Goal: Task Accomplishment & Management: Manage account settings

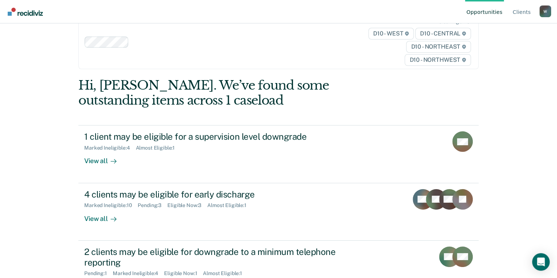
scroll to position [37, 0]
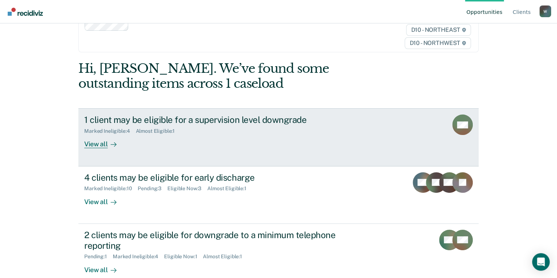
click at [103, 144] on div "View all" at bounding box center [104, 141] width 41 height 14
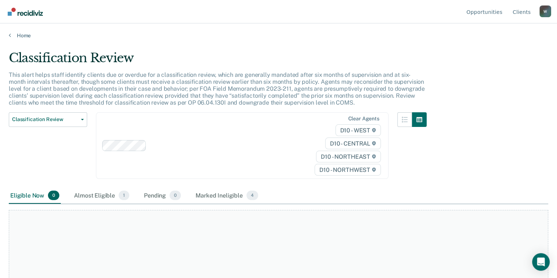
click at [27, 193] on div "Eligible Now 0" at bounding box center [35, 196] width 52 height 16
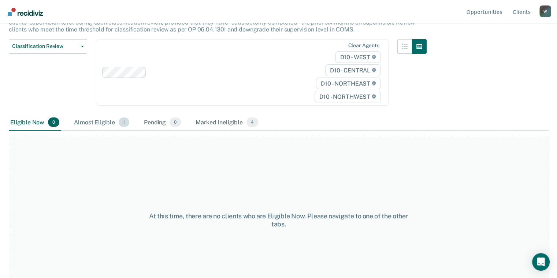
click at [90, 120] on div "Almost Eligible 1" at bounding box center [101, 123] width 58 height 16
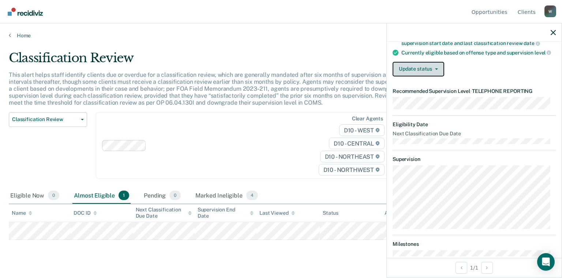
click at [412, 77] on button "Update status" at bounding box center [419, 69] width 52 height 15
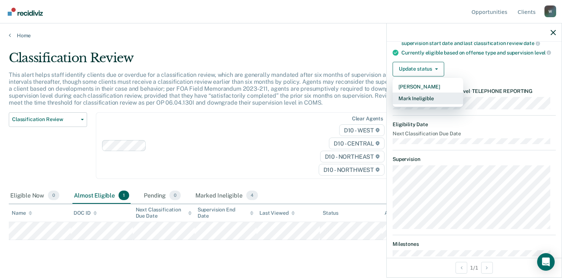
scroll to position [118, 0]
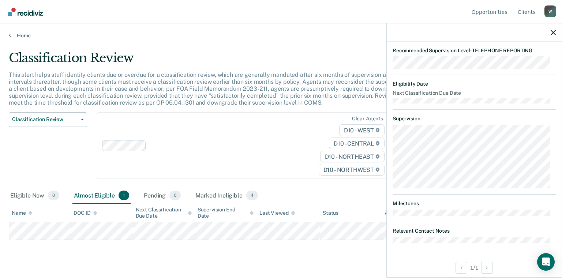
click at [460, 229] on dt "Relevant Contact Notes" at bounding box center [474, 231] width 163 height 6
click at [455, 231] on dt "Relevant Contact Notes" at bounding box center [474, 231] width 163 height 6
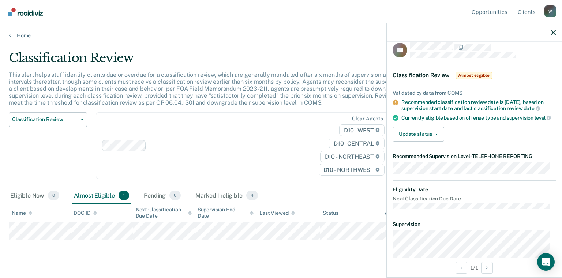
scroll to position [0, 0]
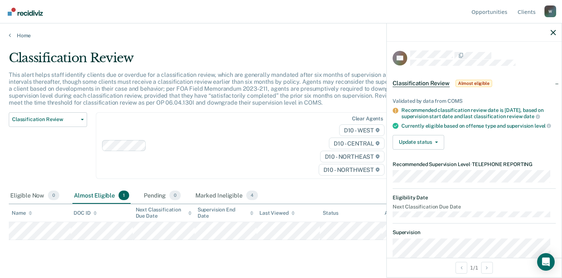
click at [430, 85] on span "Classification Review" at bounding box center [421, 83] width 57 height 7
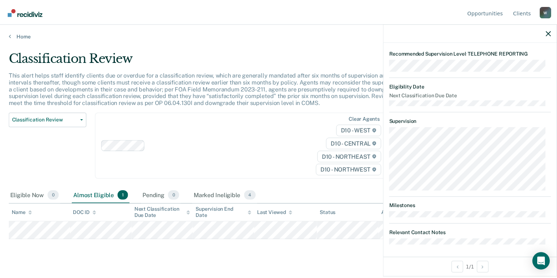
scroll to position [52, 0]
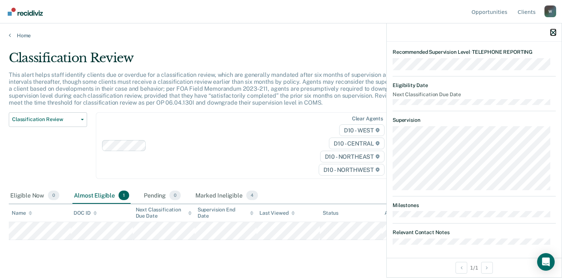
click at [553, 30] on button "button" at bounding box center [553, 32] width 5 height 6
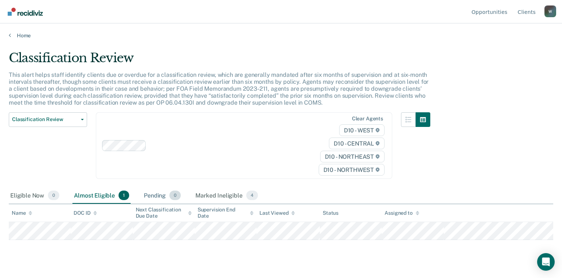
click at [148, 193] on div "Pending 0" at bounding box center [162, 196] width 40 height 16
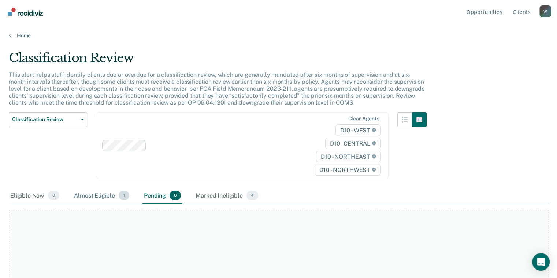
click at [111, 195] on div "Almost Eligible 1" at bounding box center [101, 196] width 58 height 16
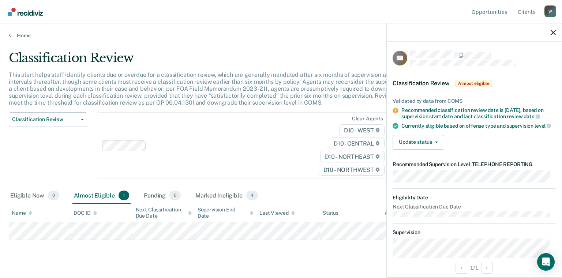
click at [535, 129] on span "level" at bounding box center [543, 126] width 16 height 6
click at [409, 147] on button "Update status" at bounding box center [419, 142] width 52 height 15
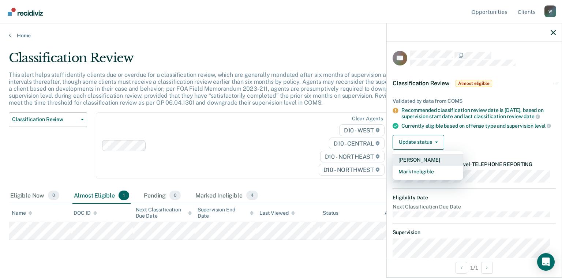
click at [406, 162] on button "[PERSON_NAME]" at bounding box center [428, 160] width 71 height 12
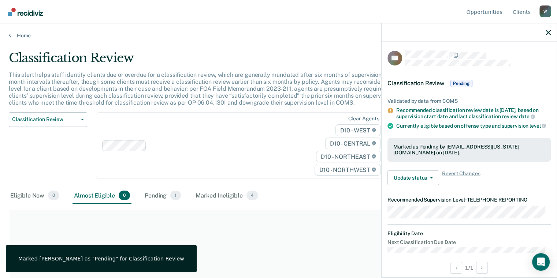
click at [8, 33] on div "Home" at bounding box center [278, 30] width 557 height 15
click at [13, 36] on link "Home" at bounding box center [278, 35] width 539 height 7
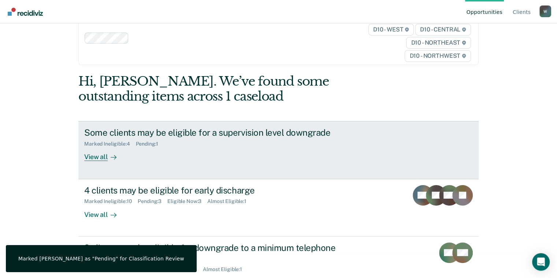
scroll to position [50, 0]
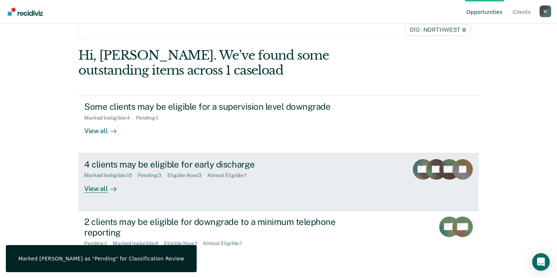
click at [157, 177] on div "Pending : 3" at bounding box center [153, 175] width 30 height 6
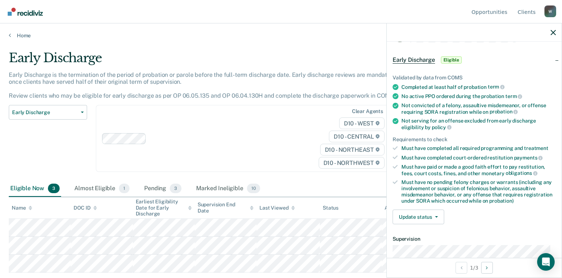
scroll to position [73, 0]
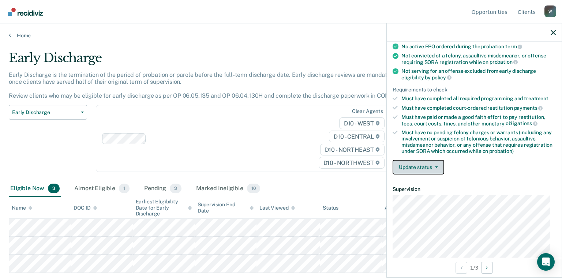
click at [422, 165] on button "Update status" at bounding box center [419, 167] width 52 height 15
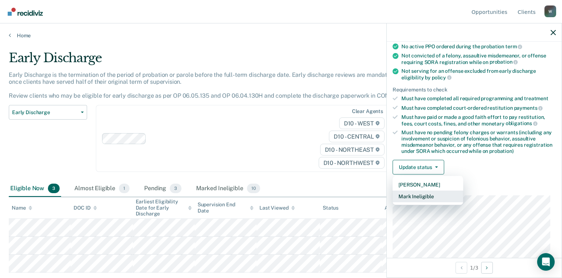
click at [426, 193] on button "Mark Ineligible" at bounding box center [428, 197] width 71 height 12
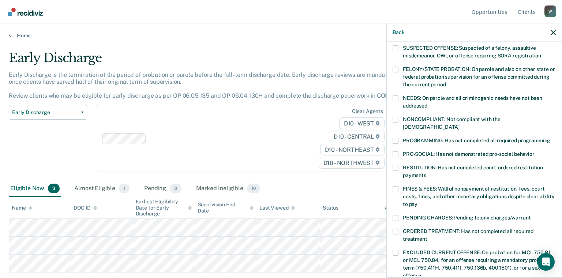
click at [396, 165] on span at bounding box center [396, 168] width 6 height 6
click at [426, 173] on input "RESTITUTION: Has not completed court-ordered restitution payments" at bounding box center [426, 173] width 0 height 0
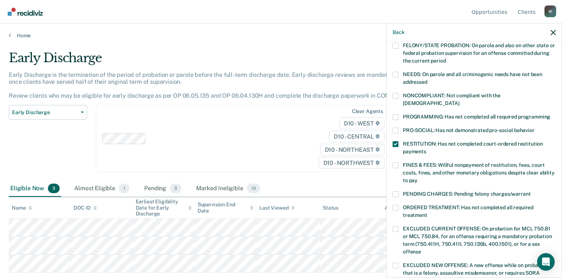
scroll to position [110, 0]
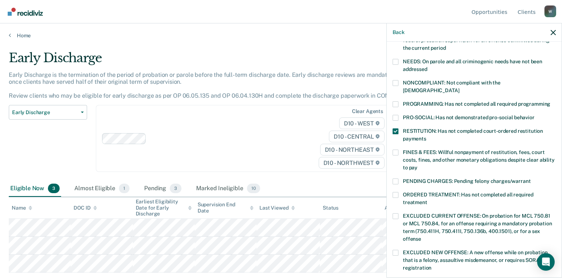
click at [394, 150] on span at bounding box center [396, 153] width 6 height 6
click at [418, 165] on input "FINES & FEES: Willful nonpayment of restitution, fees, court costs, fines, and …" at bounding box center [418, 165] width 0 height 0
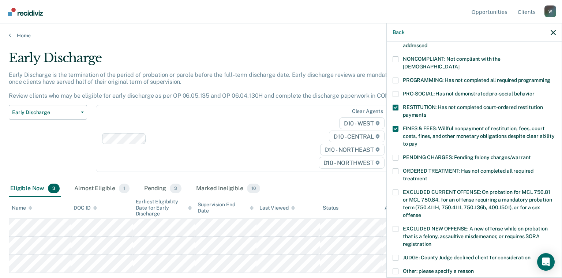
scroll to position [146, 0]
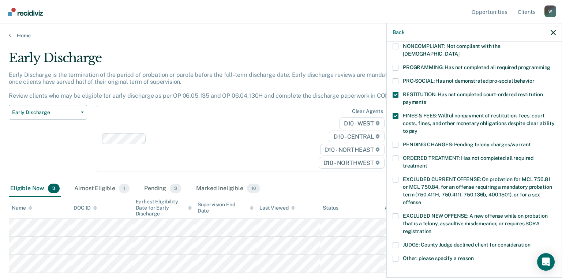
click at [396, 156] on span at bounding box center [396, 159] width 6 height 6
click at [428, 163] on input "ORDERED TREATMENT: Has not completed all required treatment" at bounding box center [428, 163] width 0 height 0
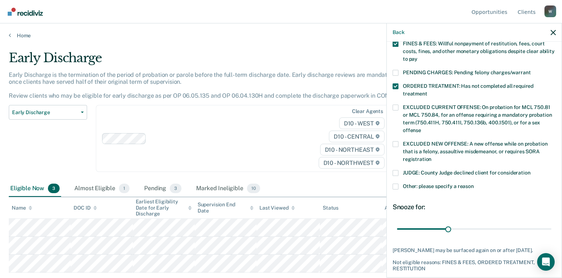
scroll to position [220, 0]
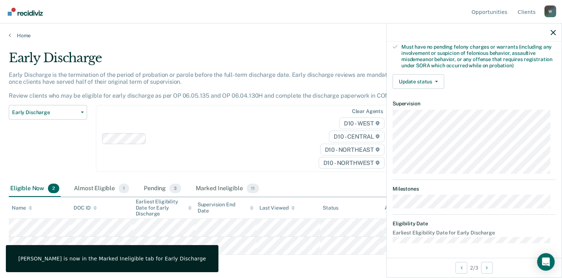
scroll to position [156, 0]
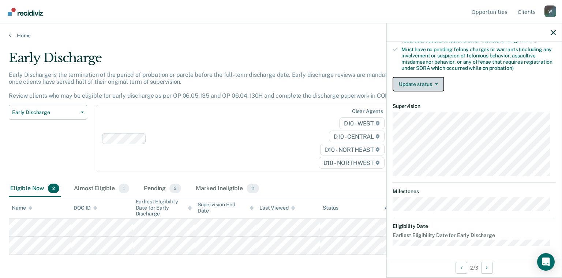
click at [424, 77] on button "Update status" at bounding box center [419, 84] width 52 height 15
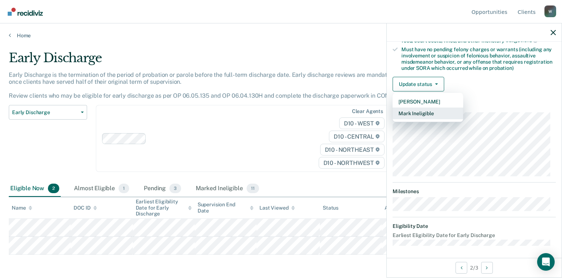
click at [426, 110] on button "Mark Ineligible" at bounding box center [428, 114] width 71 height 12
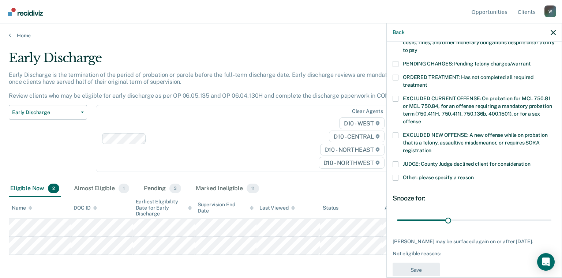
scroll to position [230, 0]
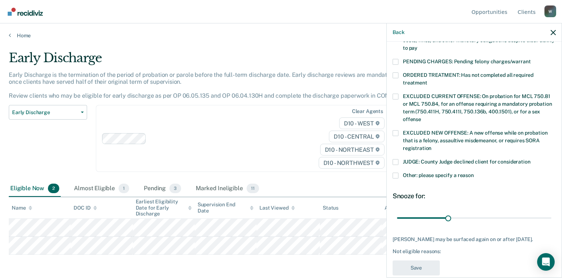
click at [395, 173] on span at bounding box center [396, 176] width 6 height 6
click at [474, 173] on input "Other: please specify a reason" at bounding box center [474, 173] width 0 height 0
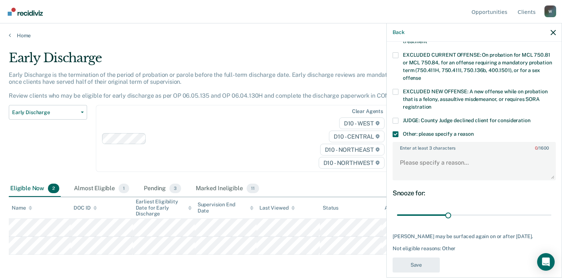
scroll to position [271, 0]
click at [414, 160] on textarea "Enter at least 3 characters 0 / 1600" at bounding box center [475, 166] width 162 height 27
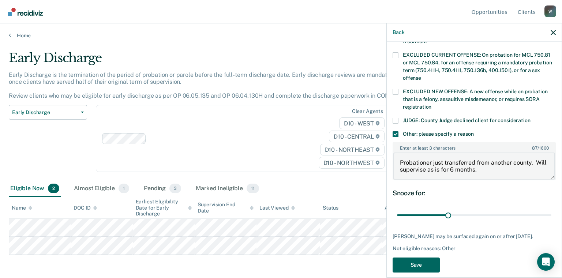
type textarea "Probationer just transferred from another county. Will supervise as is for 6 mo…"
click at [426, 258] on button "Save" at bounding box center [416, 265] width 47 height 15
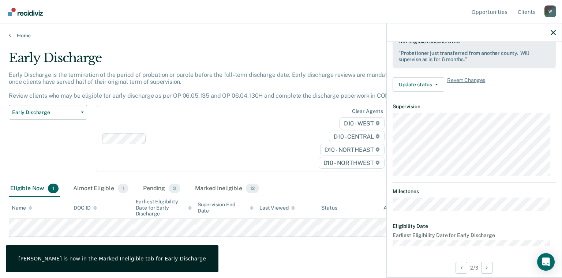
scroll to position [149, 0]
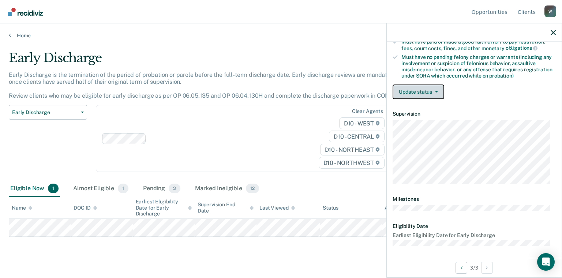
click at [427, 85] on button "Update status" at bounding box center [419, 92] width 52 height 15
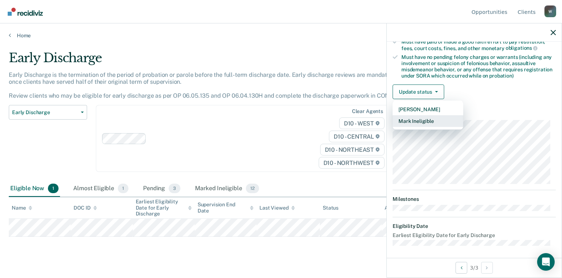
click at [426, 118] on button "Mark Ineligible" at bounding box center [428, 121] width 71 height 12
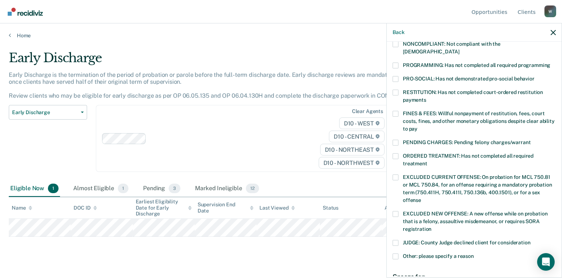
click at [396, 153] on span at bounding box center [396, 156] width 6 height 6
click at [428, 161] on input "ORDERED TREATMENT: Has not completed all required treatment" at bounding box center [428, 161] width 0 height 0
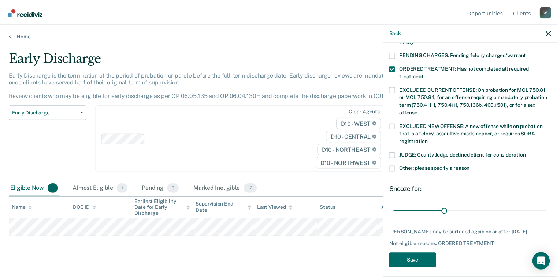
scroll to position [239, 0]
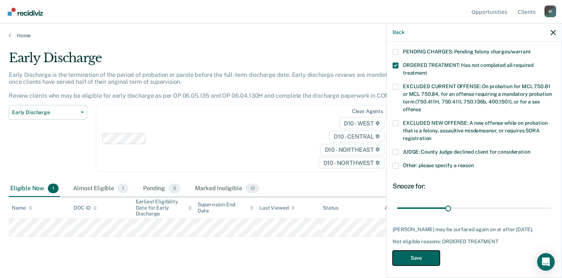
click at [428, 253] on button "Save" at bounding box center [416, 258] width 47 height 15
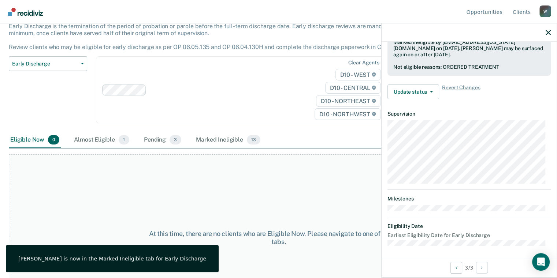
scroll to position [0, 0]
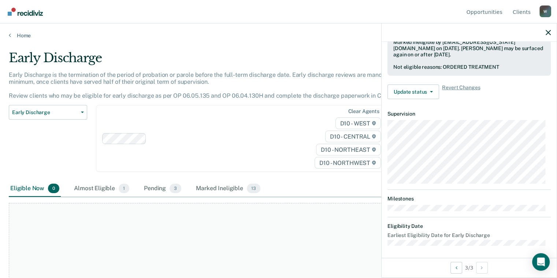
click at [548, 29] on div at bounding box center [468, 32] width 175 height 18
click at [545, 32] on div at bounding box center [468, 32] width 175 height 18
click at [548, 32] on icon "button" at bounding box center [547, 32] width 5 height 5
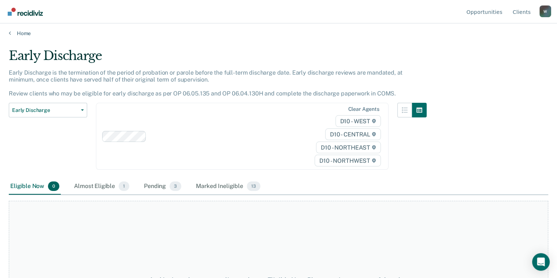
scroll to position [91, 0]
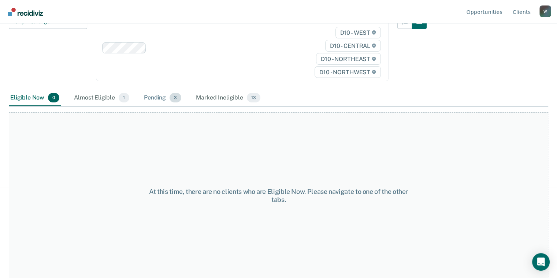
click at [152, 99] on div "Pending 3" at bounding box center [162, 98] width 40 height 16
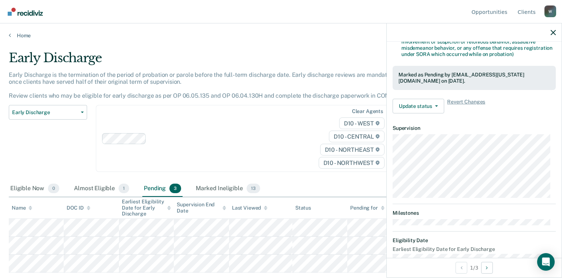
scroll to position [183, 0]
